Goal: Navigation & Orientation: Find specific page/section

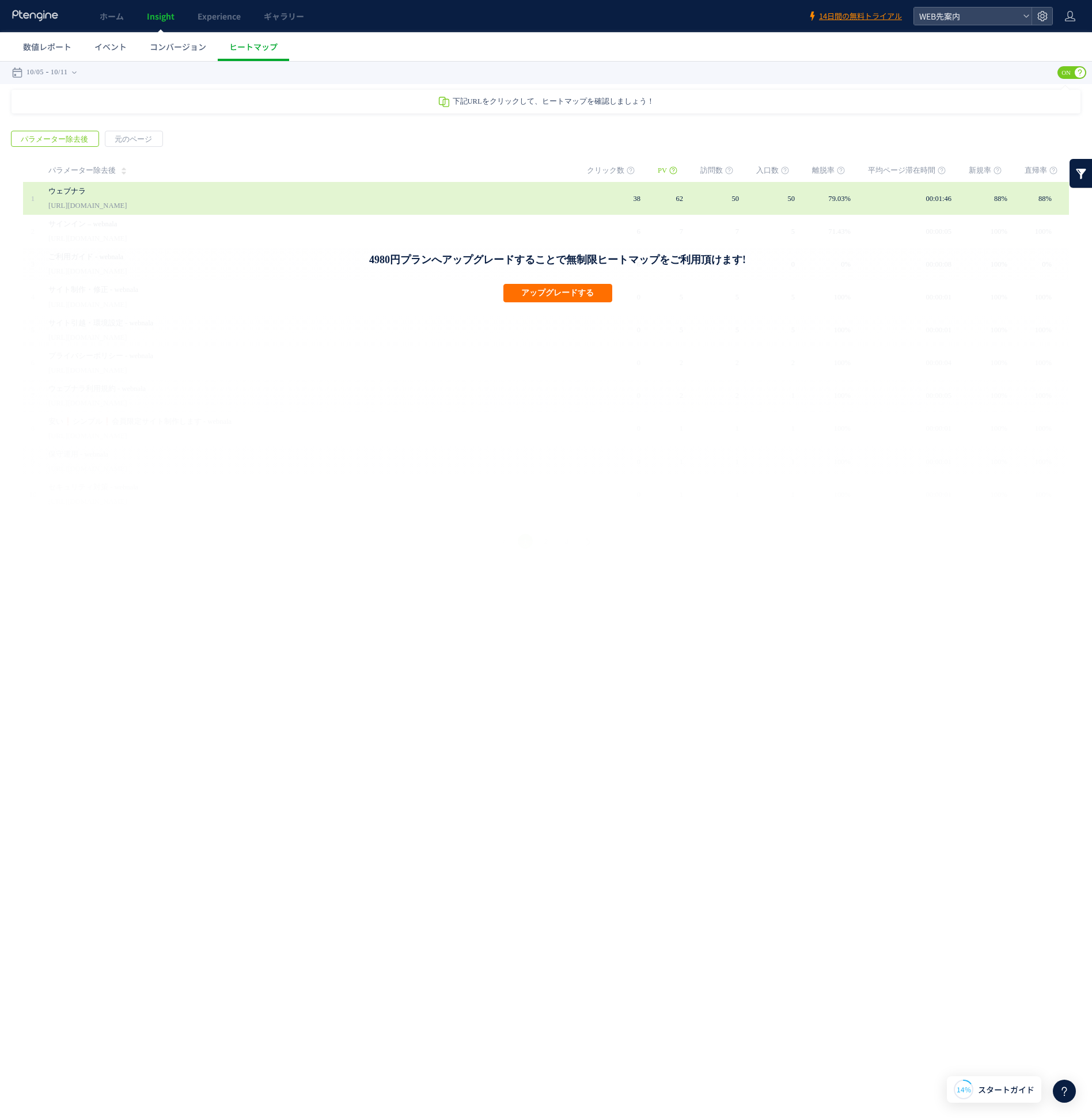
click at [450, 196] on link "ウェブナラ" at bounding box center [296, 191] width 496 height 14
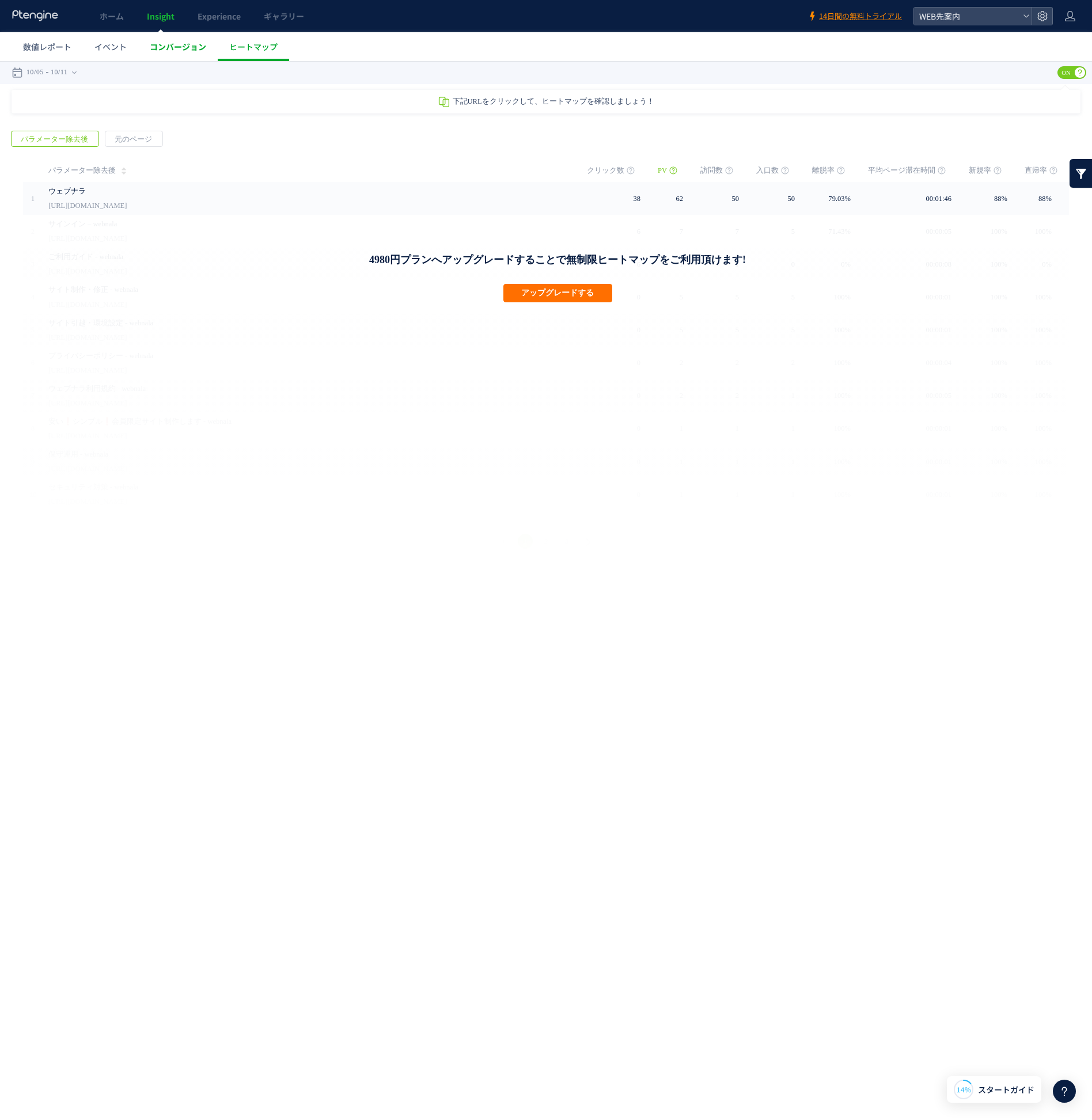
click at [167, 51] on span "コンバージョン" at bounding box center [178, 46] width 56 height 12
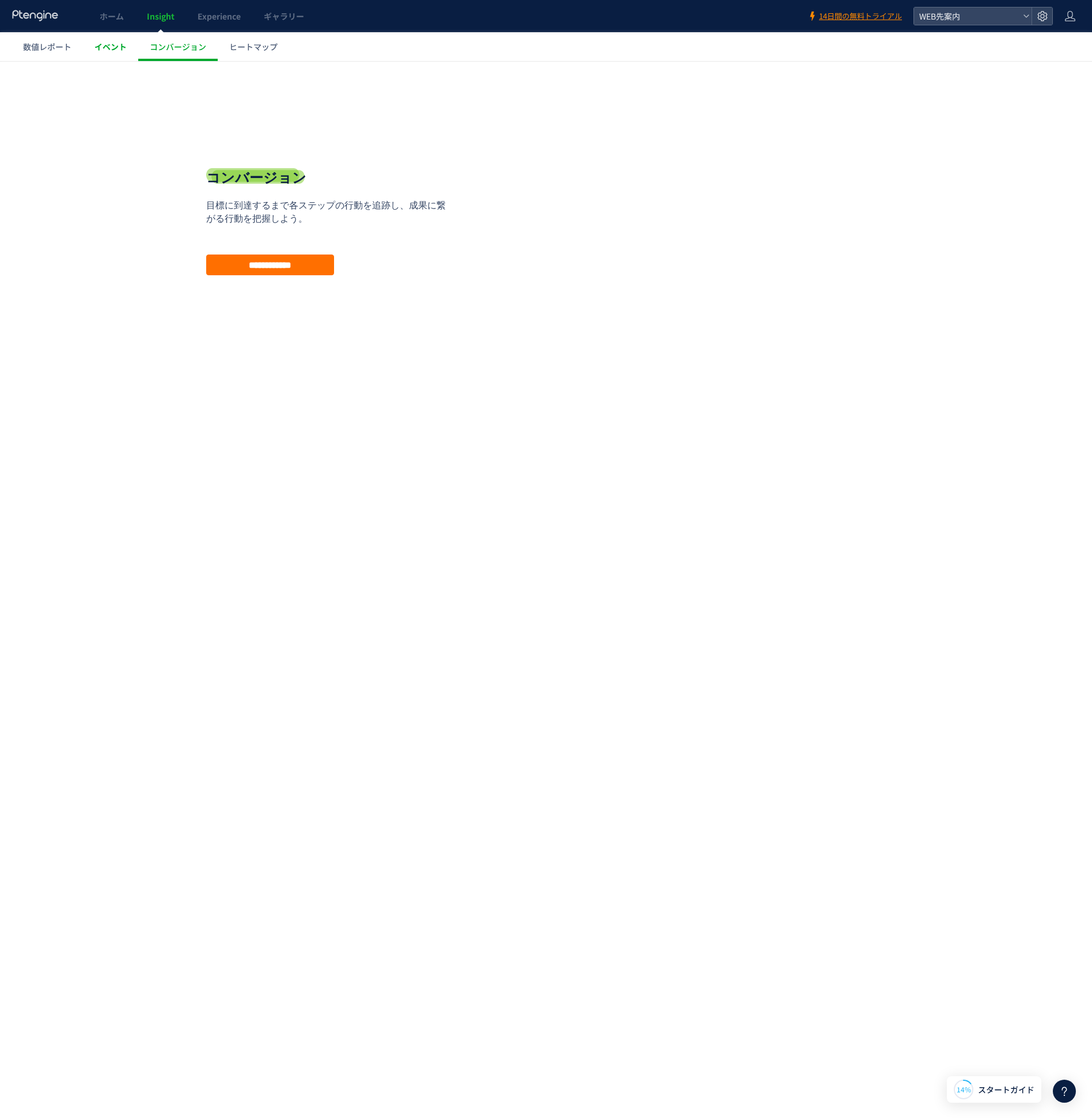
click at [102, 46] on span "イベント" at bounding box center [110, 46] width 32 height 12
click at [55, 49] on span "数値レポート" at bounding box center [47, 46] width 48 height 12
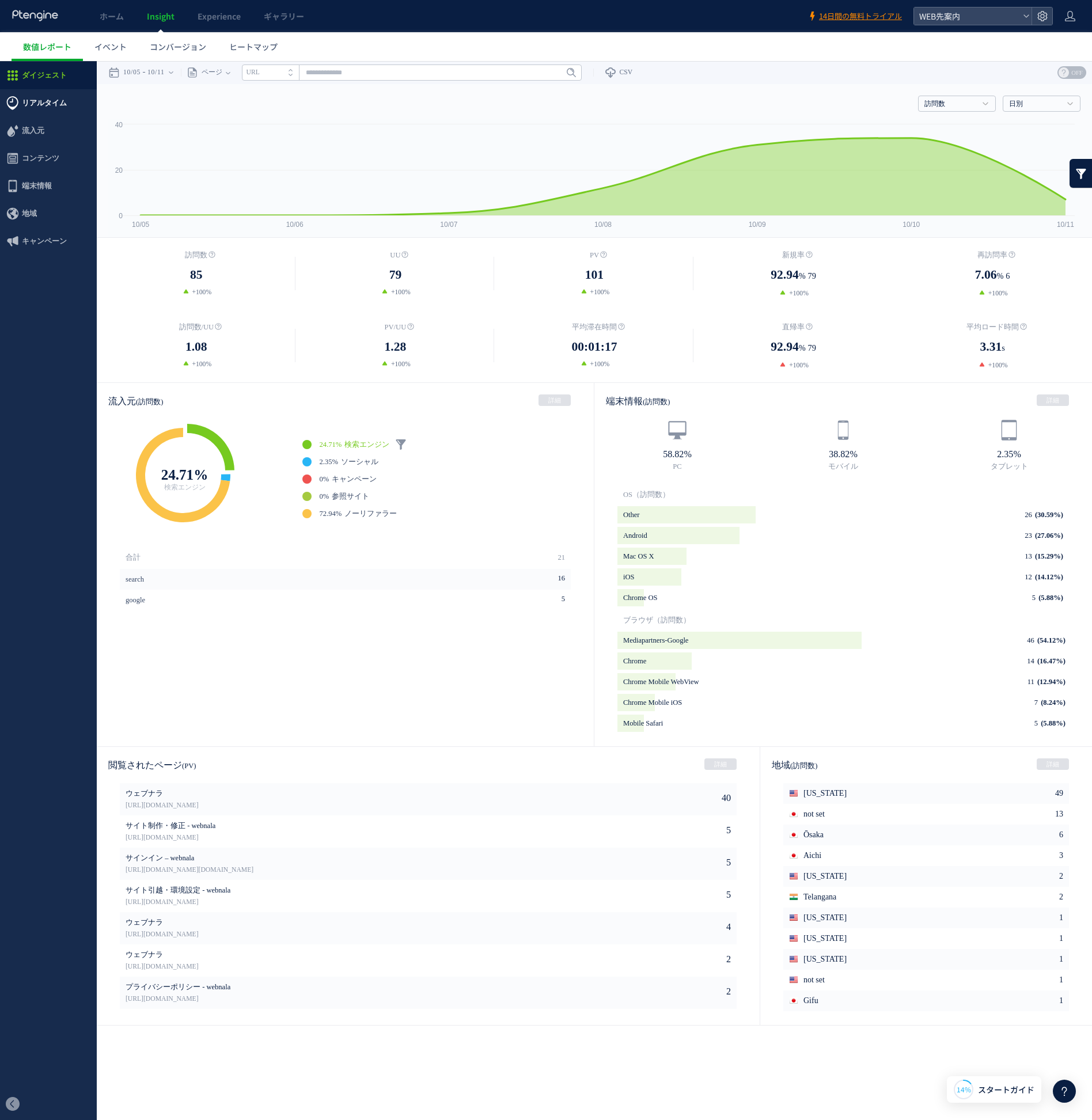
click at [64, 90] on span "リアルタイム" at bounding box center [48, 103] width 97 height 28
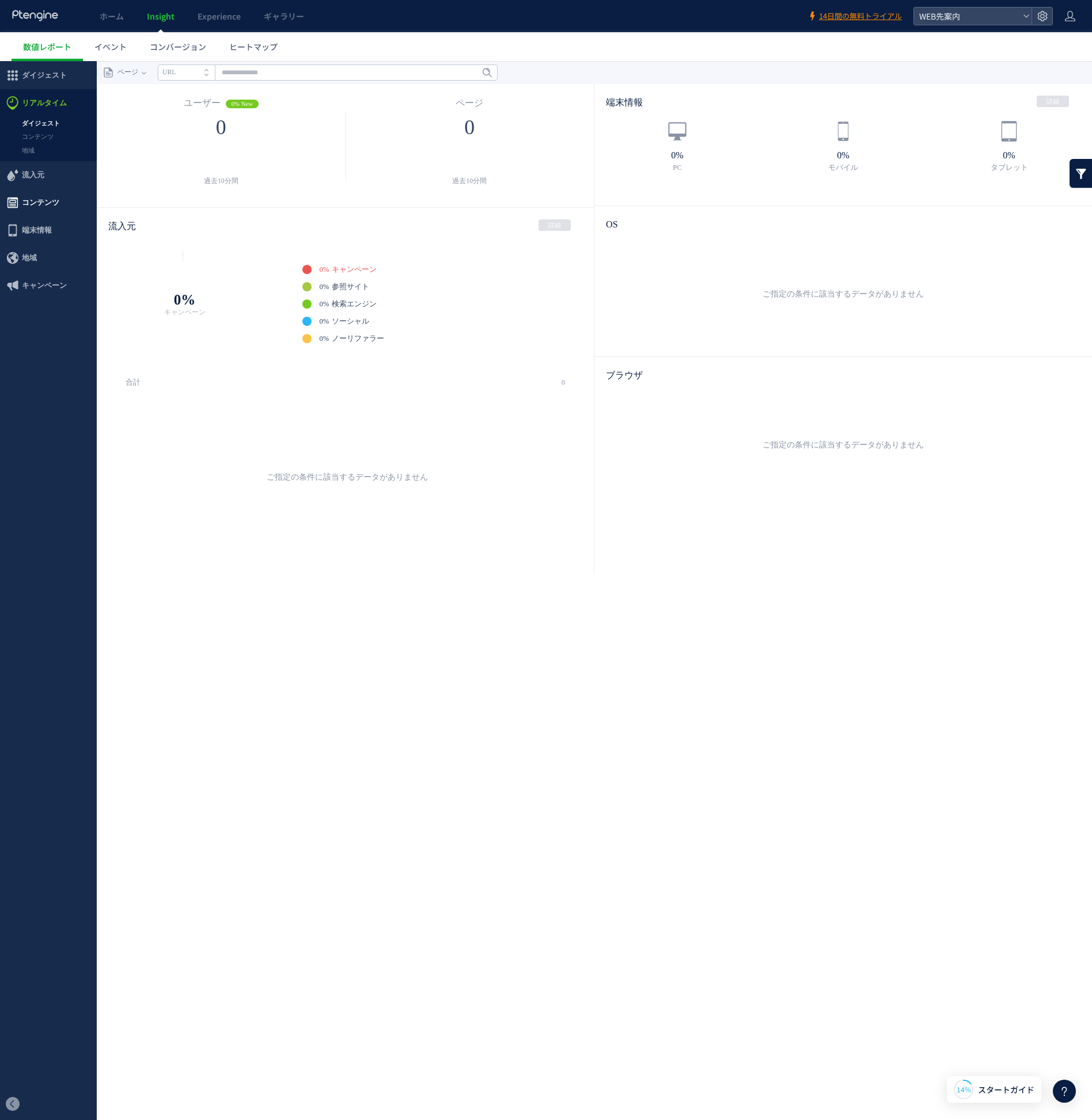
click at [33, 189] on span "コンテンツ" at bounding box center [40, 202] width 37 height 28
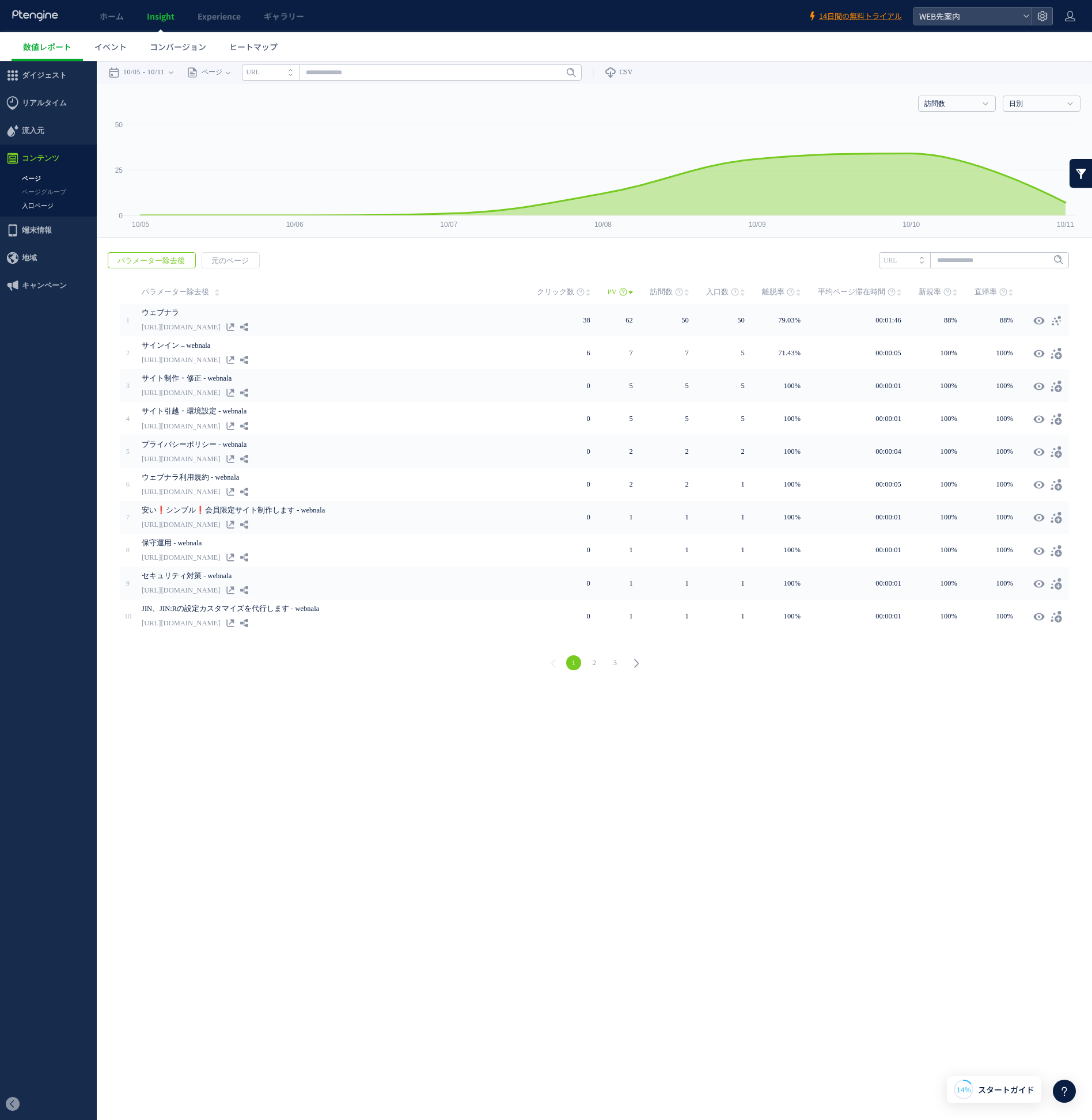
click at [61, 205] on link "入口ページ" at bounding box center [48, 206] width 97 height 13
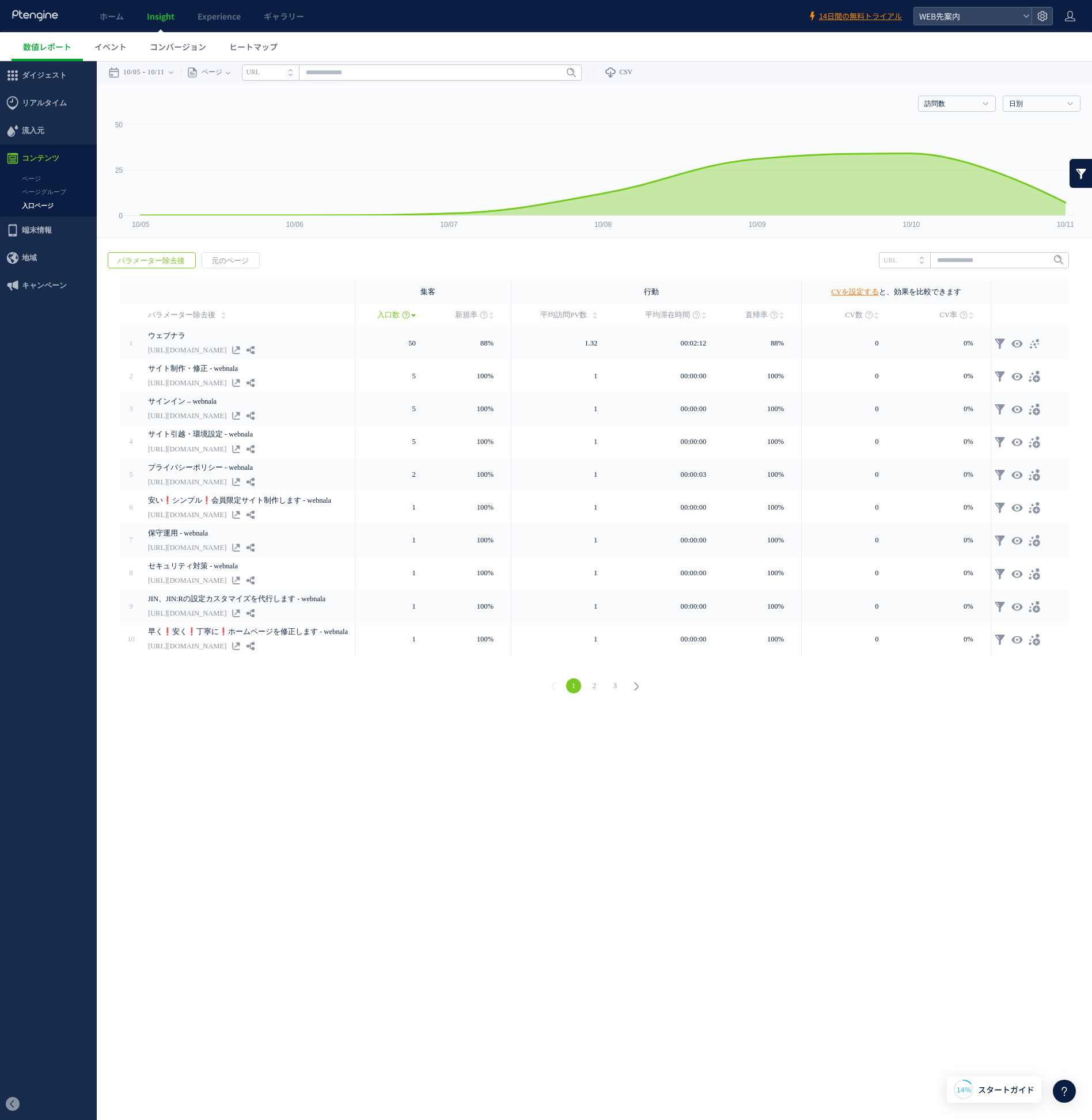
click at [64, 192] on link "ページグループ" at bounding box center [48, 192] width 97 height 13
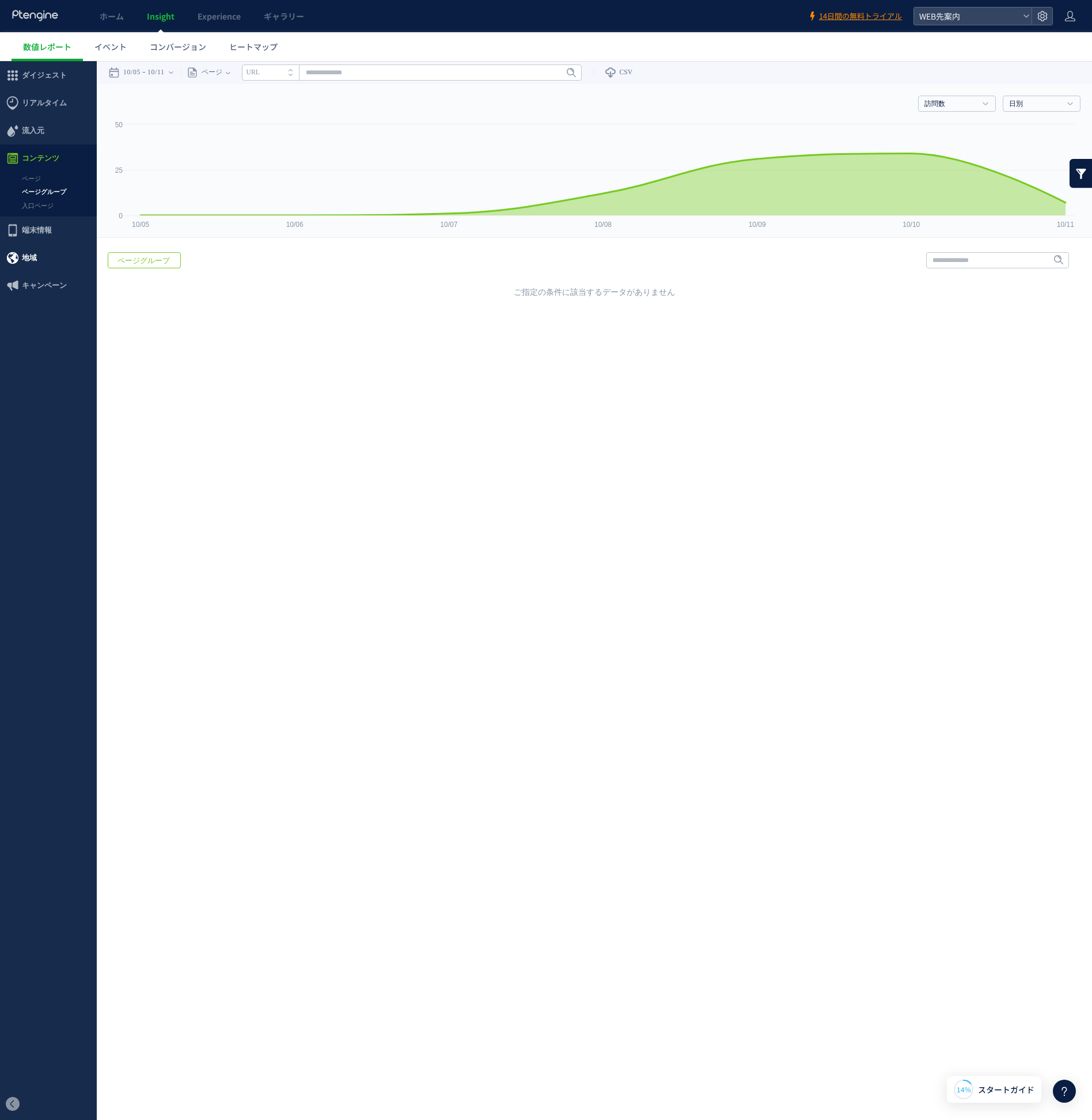
click at [64, 258] on span "地域" at bounding box center [48, 258] width 97 height 28
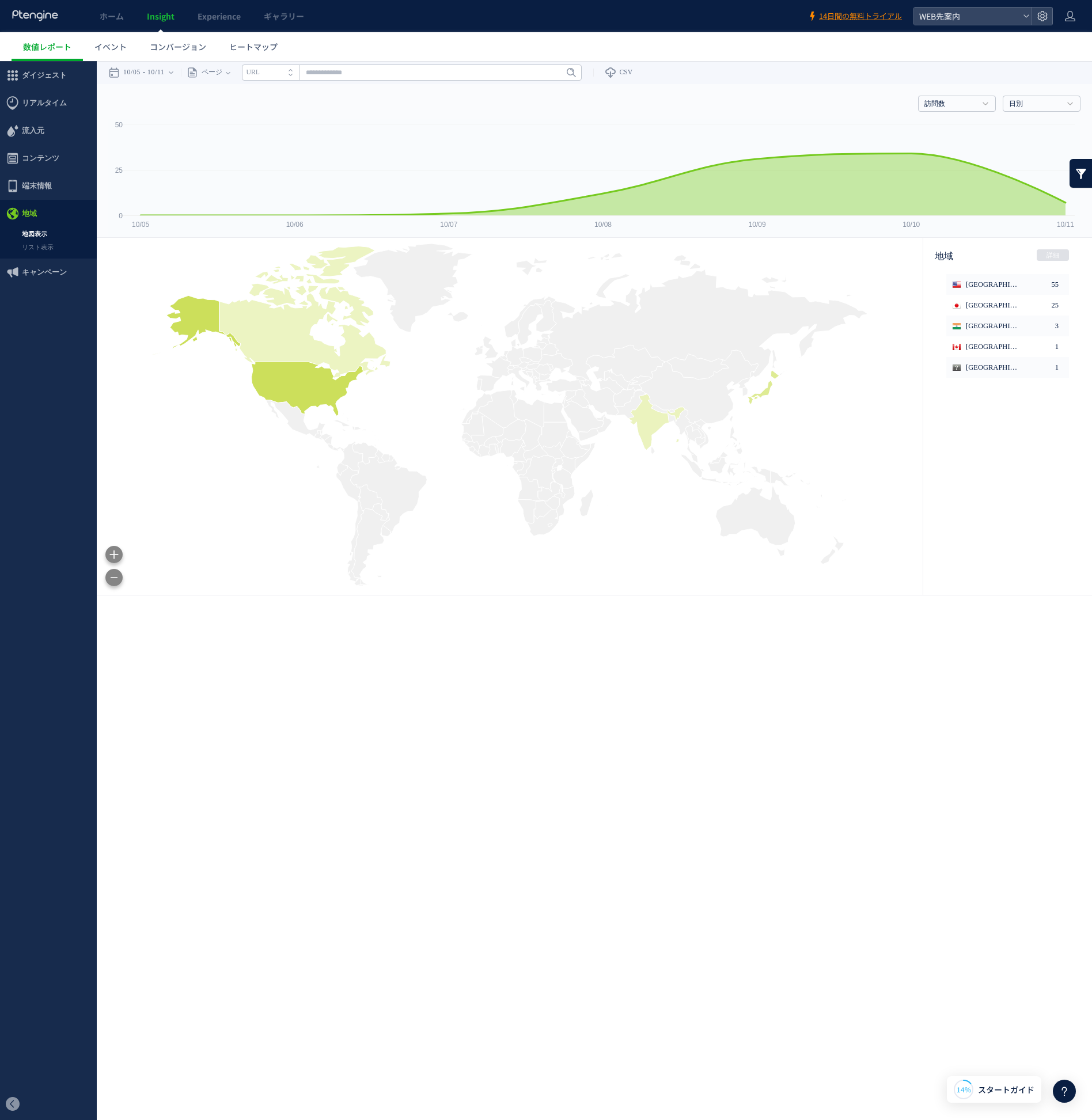
click at [52, 185] on span "端末情報" at bounding box center [48, 185] width 97 height 28
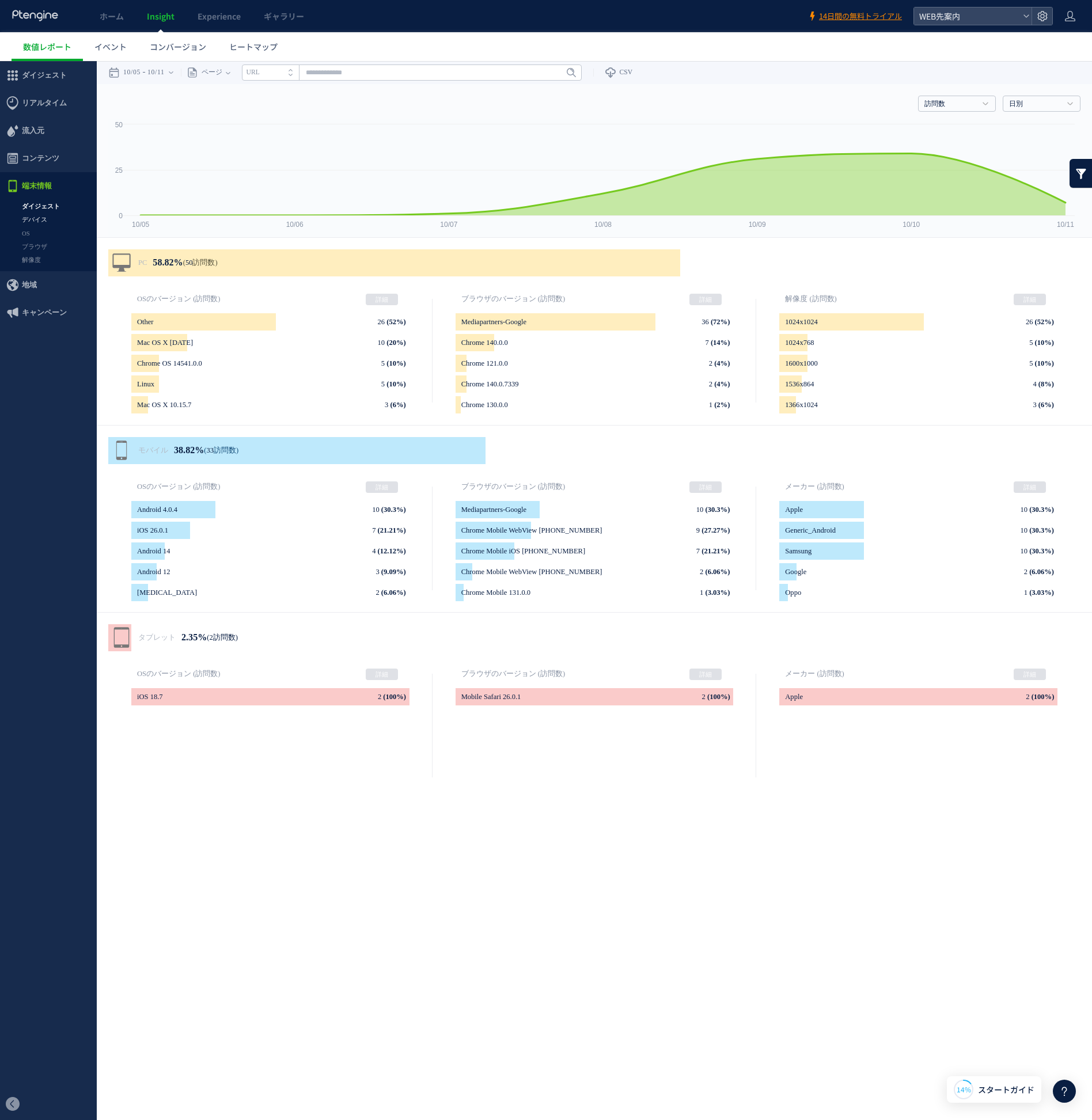
click at [58, 217] on link "デバイス" at bounding box center [48, 220] width 97 height 13
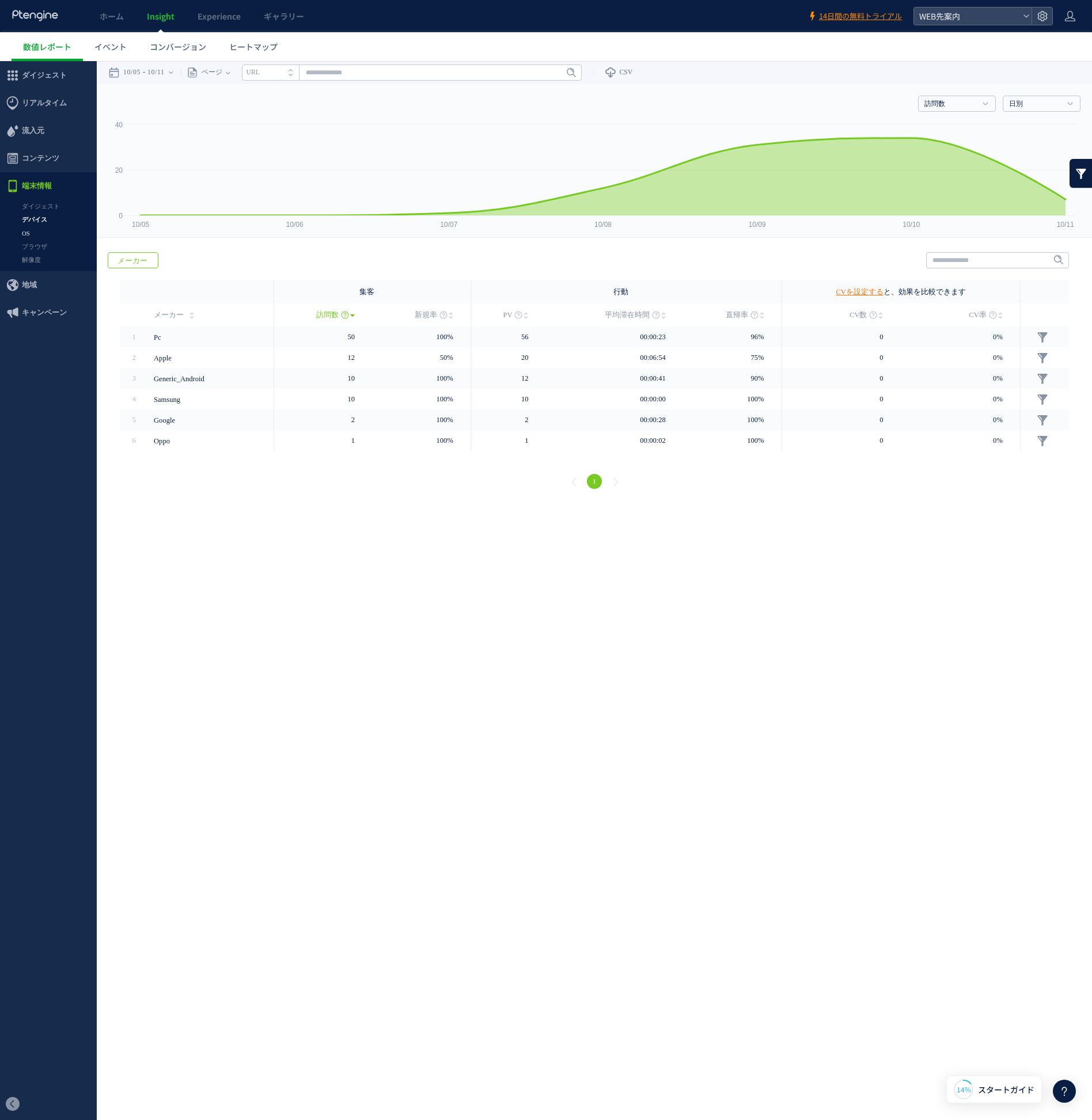
click at [35, 235] on link "OS" at bounding box center [48, 234] width 97 height 13
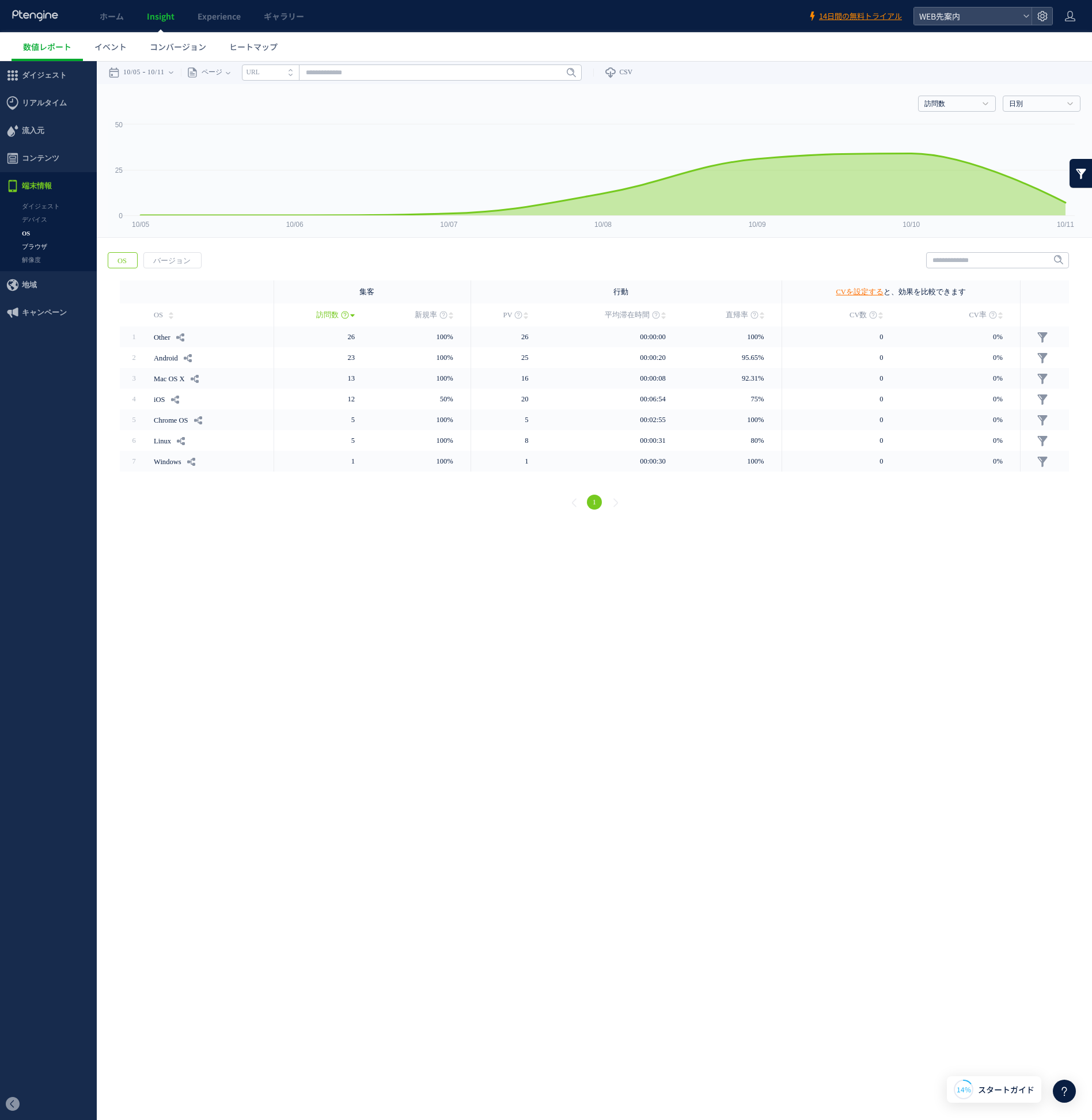
click at [44, 250] on link "ブラウザ" at bounding box center [48, 247] width 97 height 13
click at [44, 258] on link "解像度" at bounding box center [48, 260] width 97 height 13
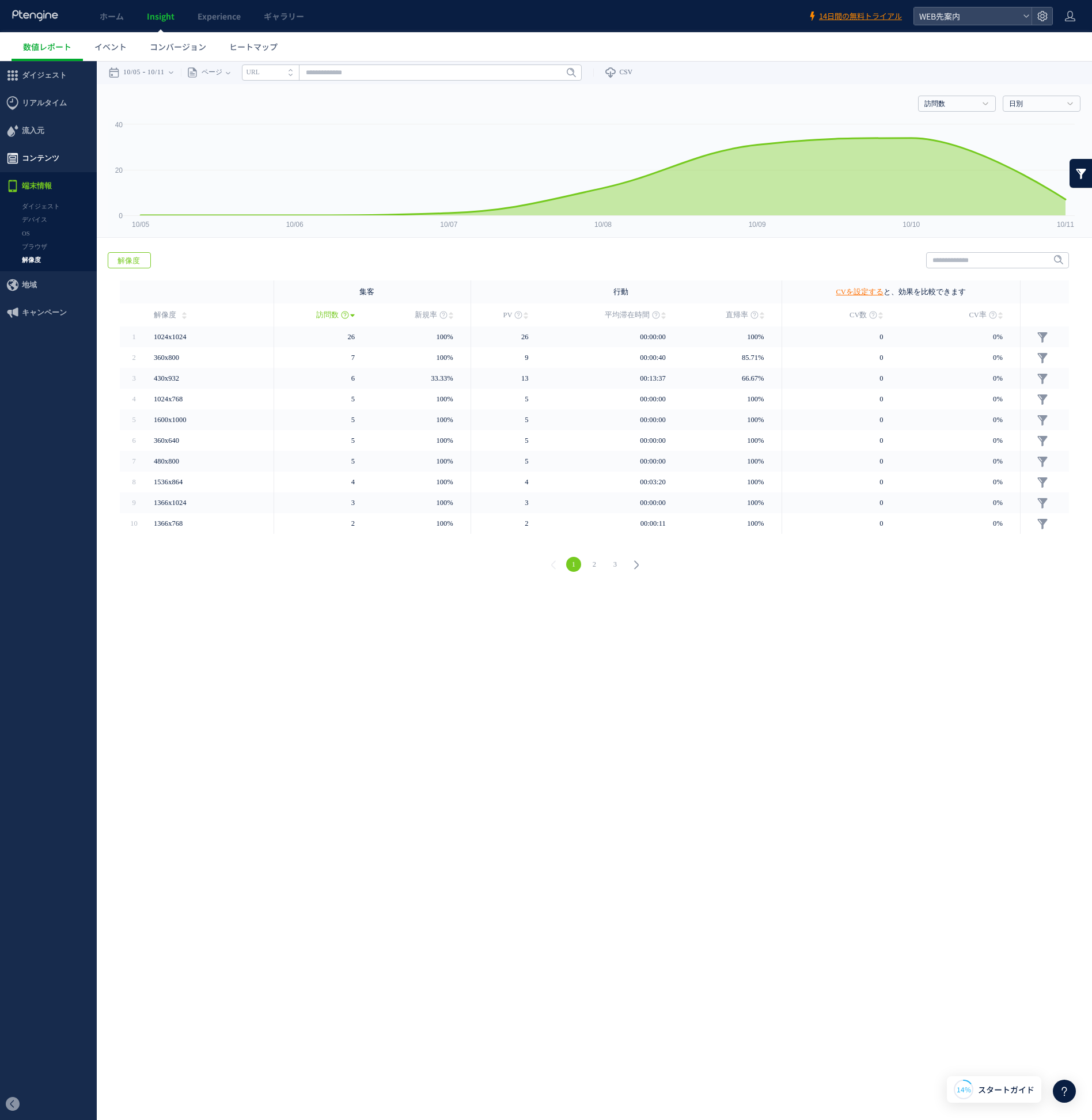
click at [37, 151] on span "コンテンツ" at bounding box center [40, 158] width 37 height 28
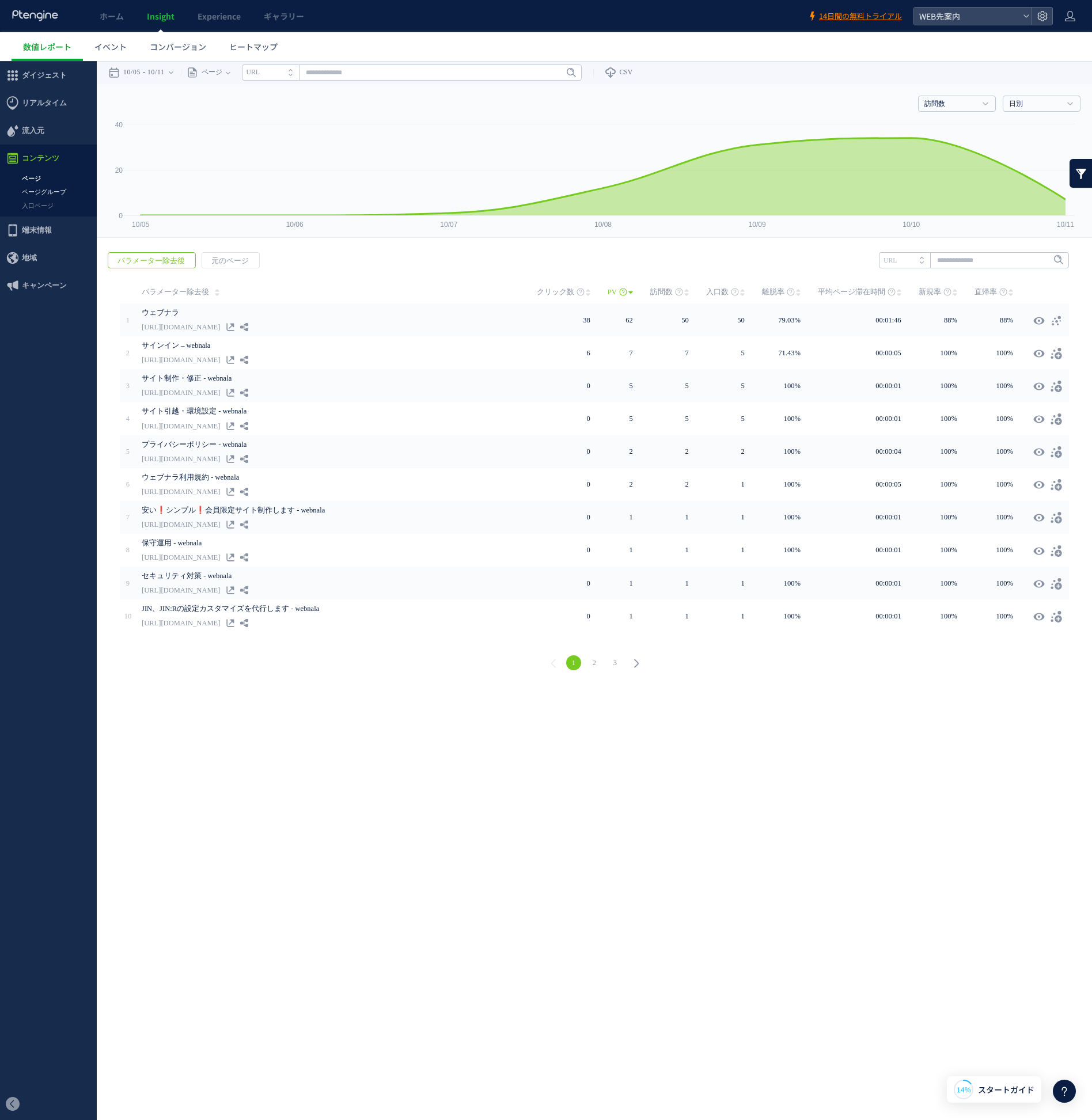
click at [46, 189] on link "ページグループ" at bounding box center [48, 192] width 97 height 13
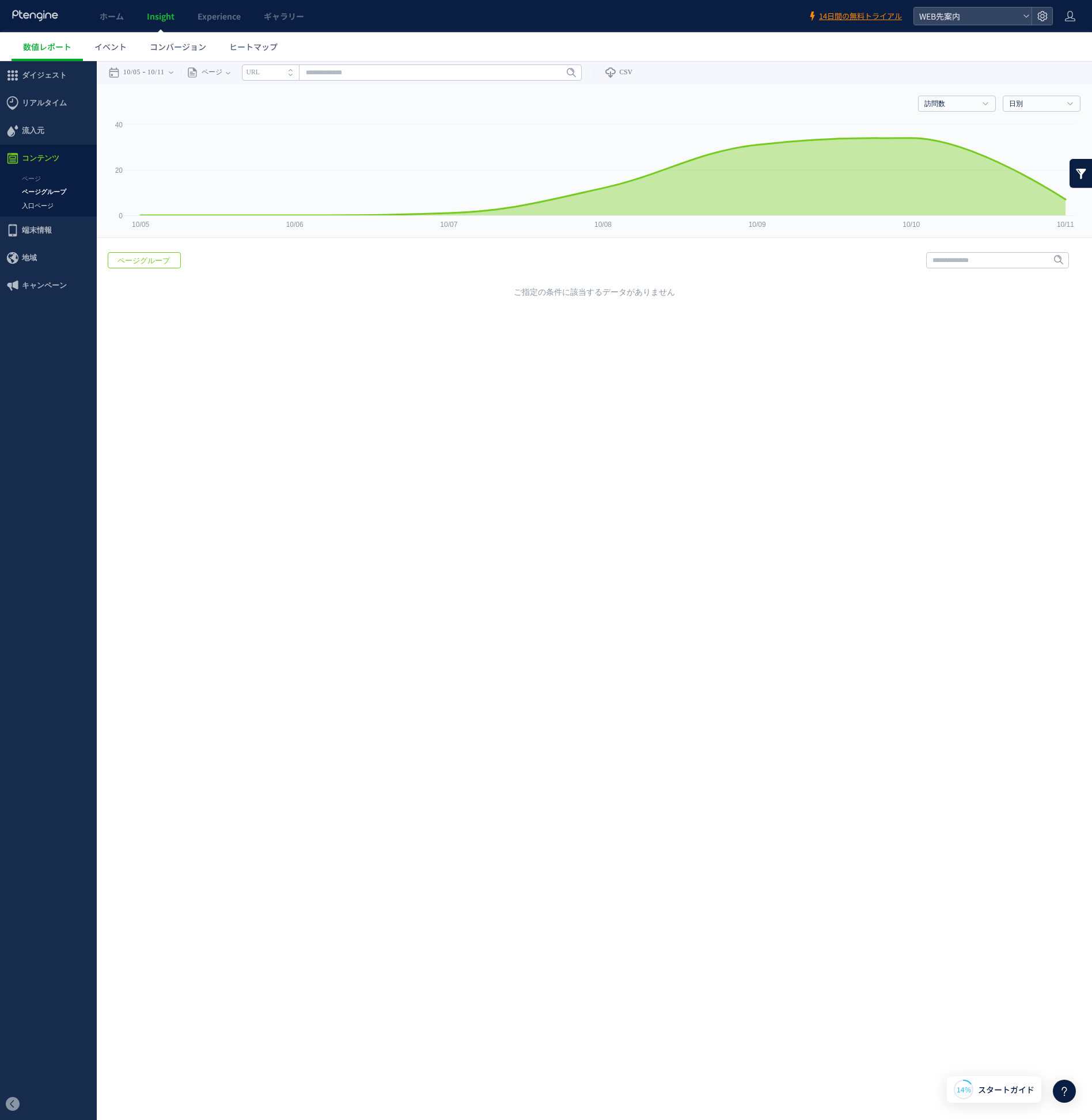
click at [51, 204] on link "入口ページ" at bounding box center [48, 206] width 97 height 13
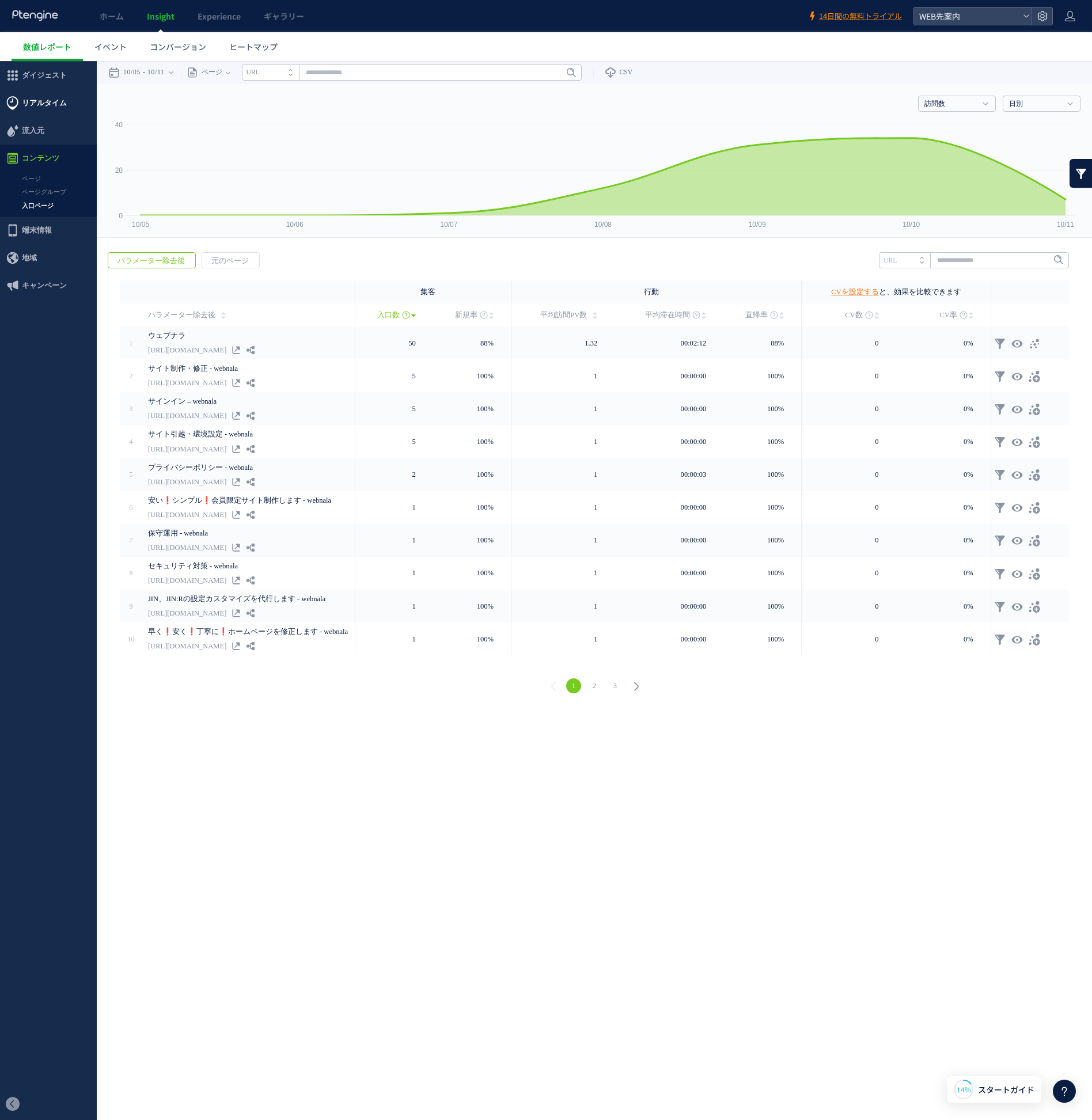
click at [57, 111] on span "リアルタイム" at bounding box center [44, 103] width 45 height 28
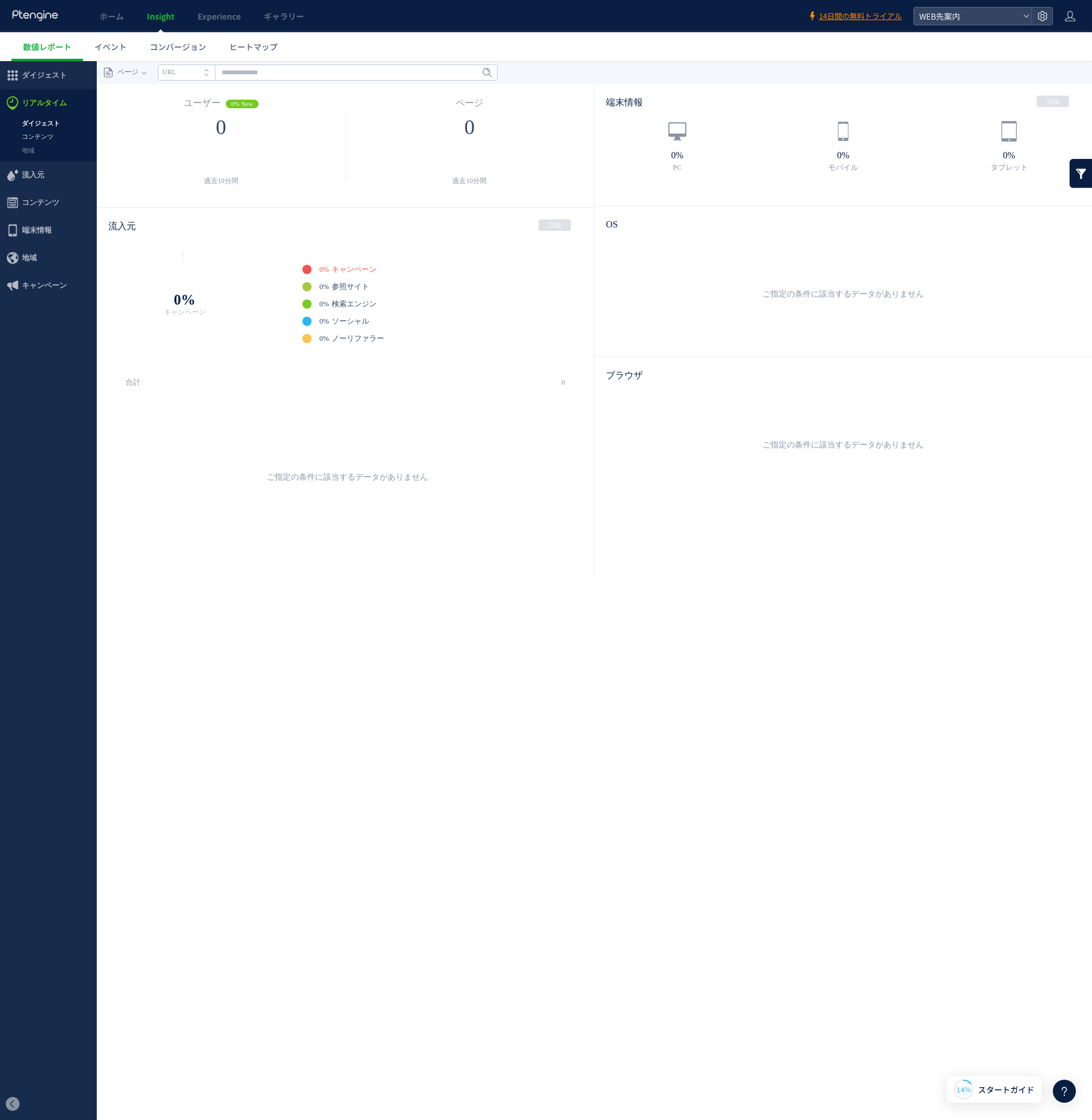
click at [64, 133] on link "コンテンツ" at bounding box center [48, 137] width 97 height 13
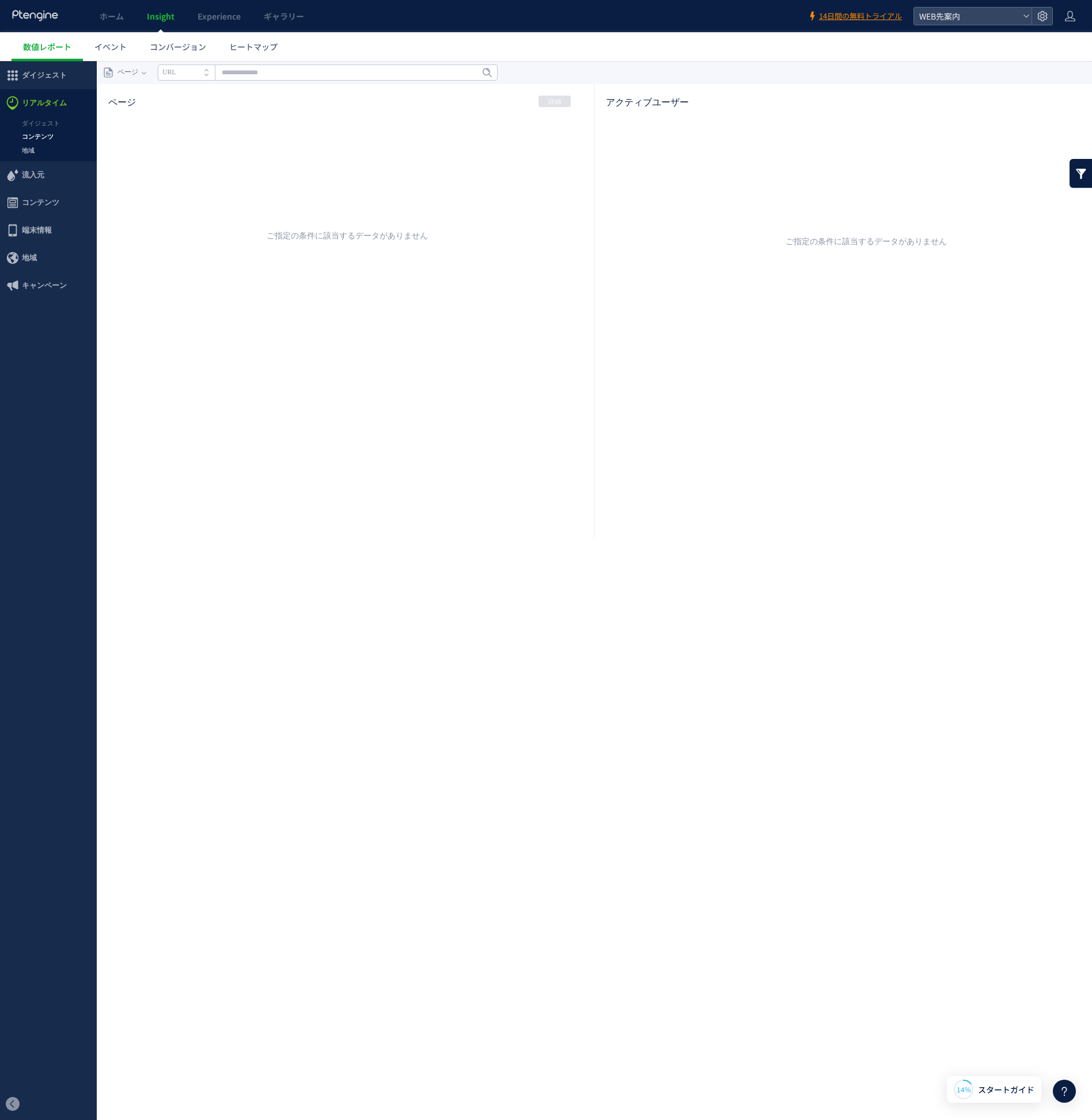
click at [55, 150] on link "地域" at bounding box center [48, 150] width 97 height 13
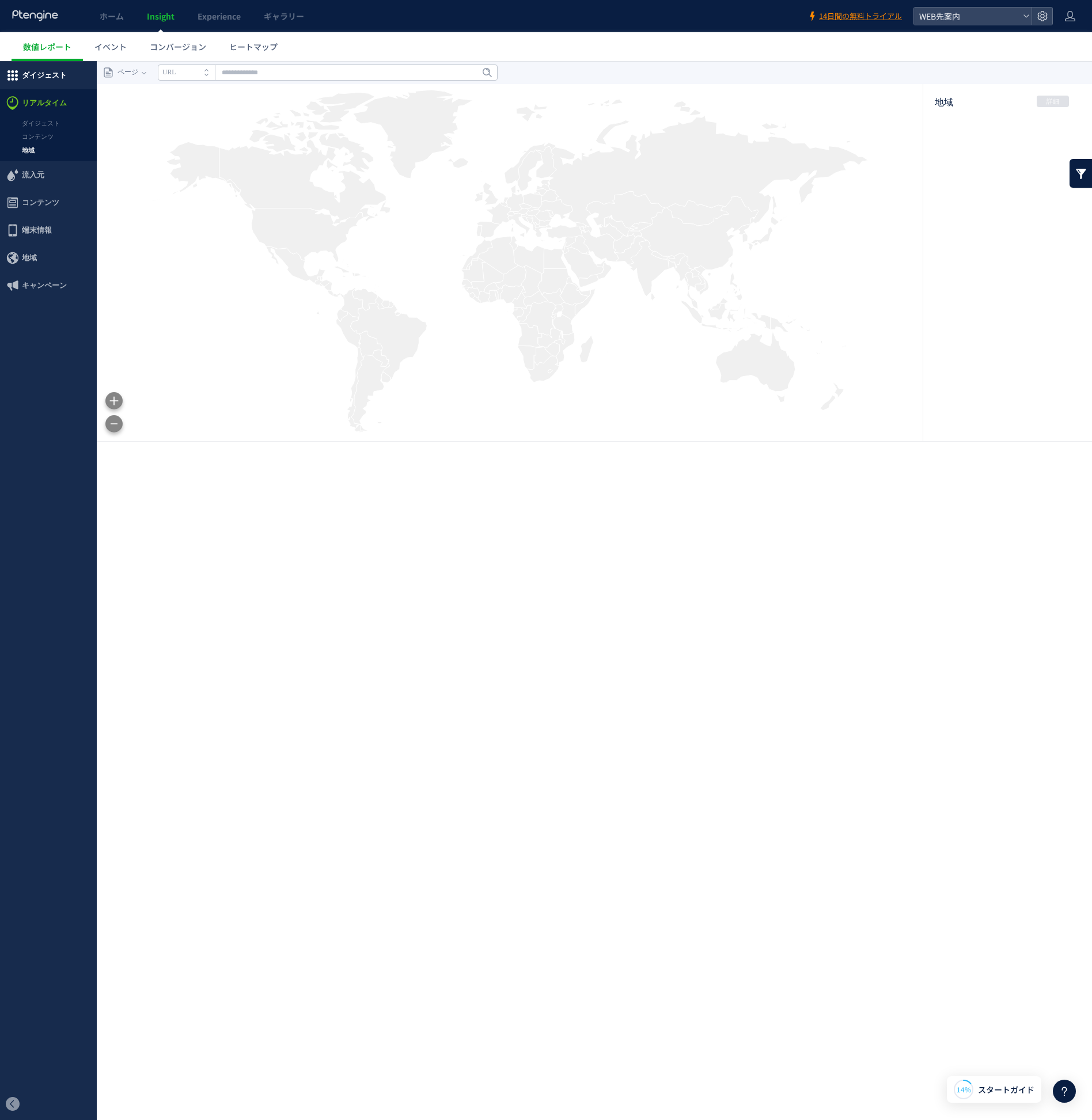
click at [65, 83] on span "ダイジェスト" at bounding box center [48, 75] width 97 height 28
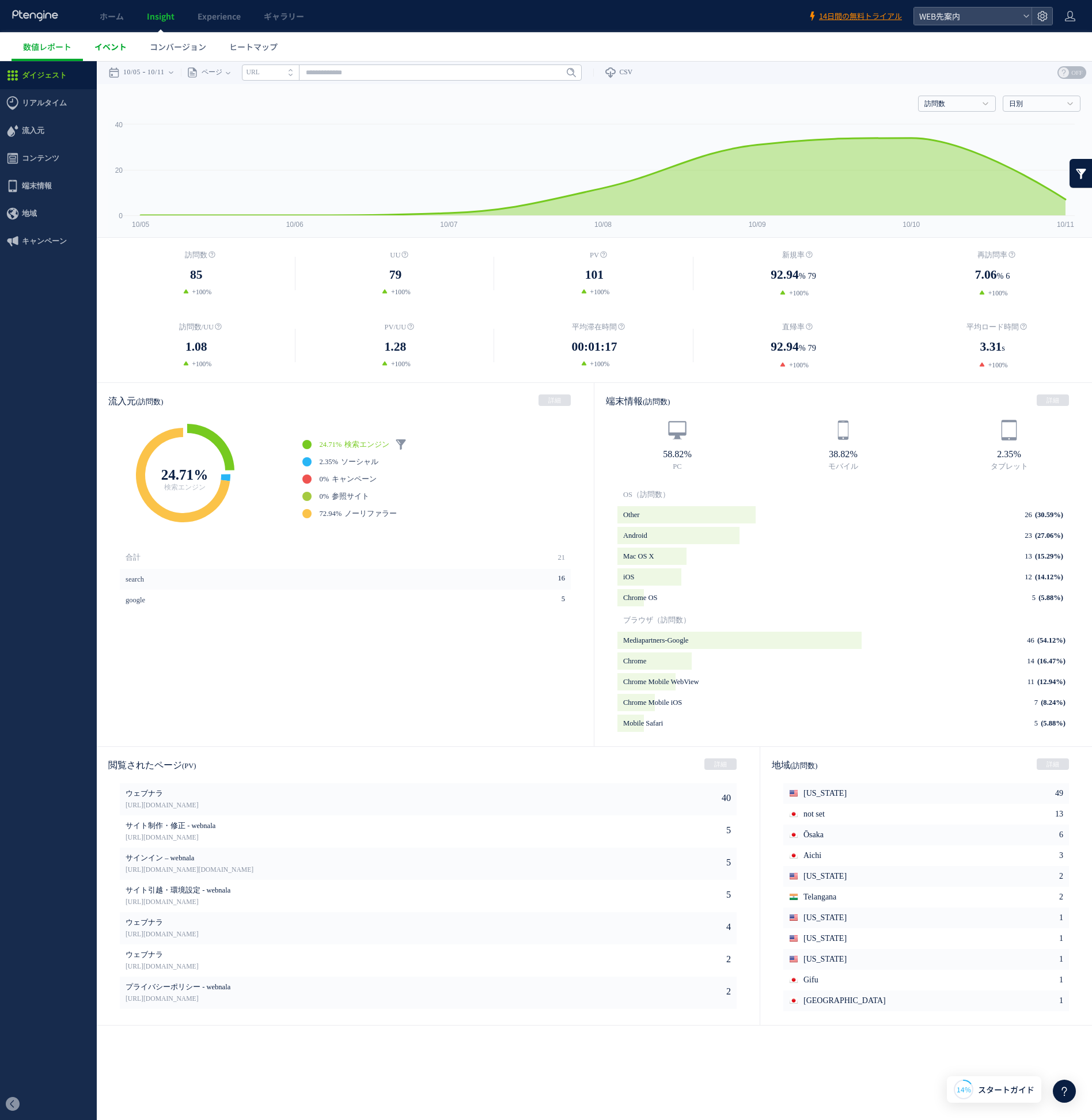
click at [123, 51] on span "イベント" at bounding box center [110, 46] width 32 height 12
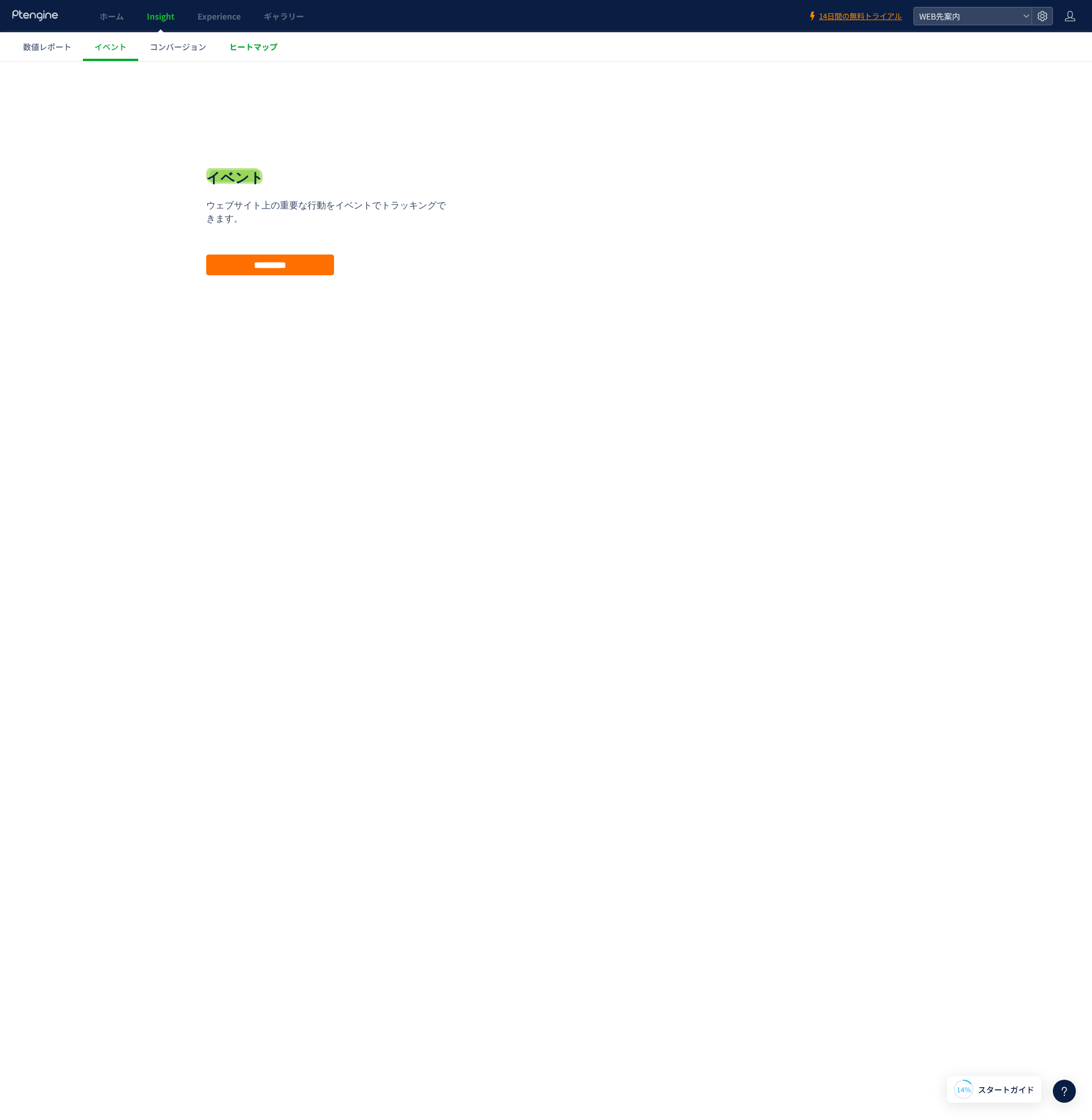
click at [256, 45] on span "ヒートマップ" at bounding box center [253, 46] width 48 height 12
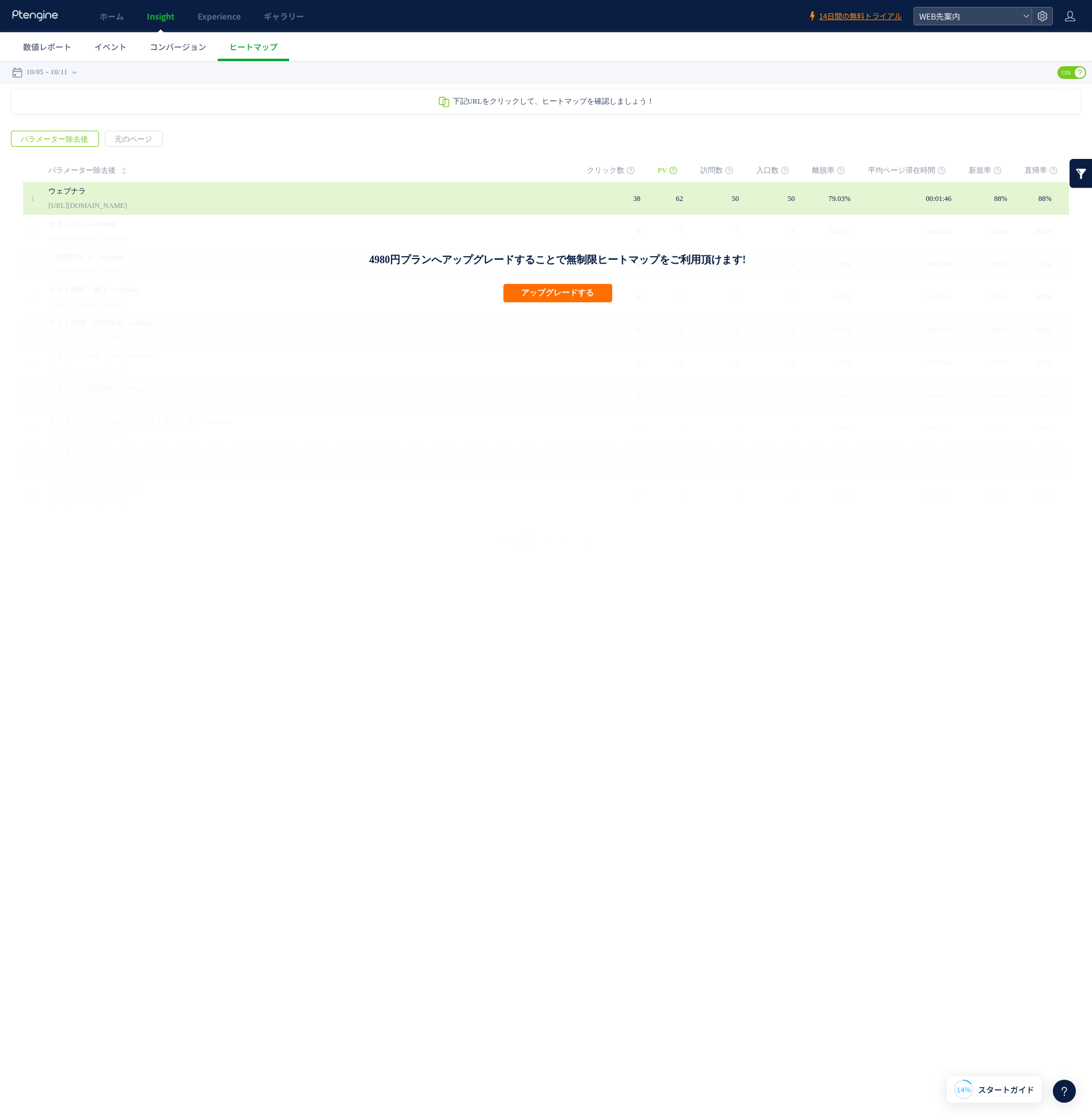
click at [237, 203] on div "ウェブナラ [URL][DOMAIN_NAME]" at bounding box center [310, 198] width 522 height 33
